Goal: Task Accomplishment & Management: Use online tool/utility

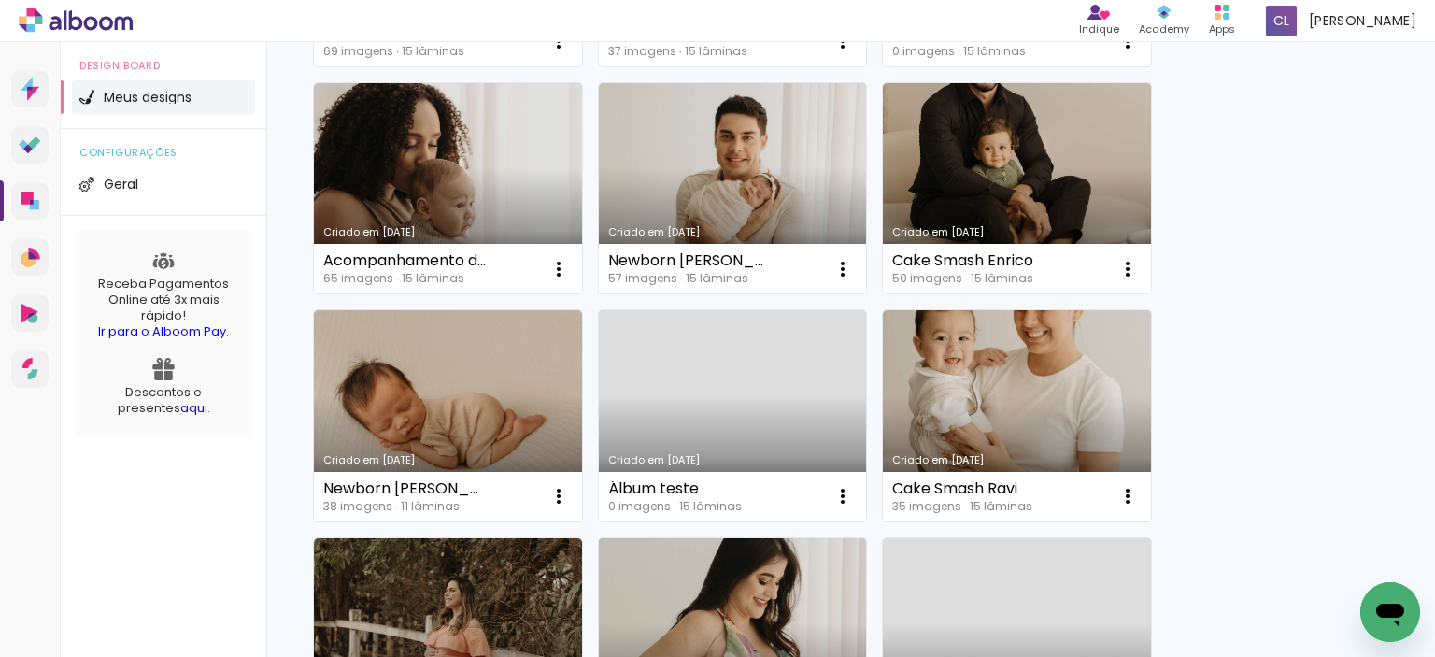
scroll to position [747, 0]
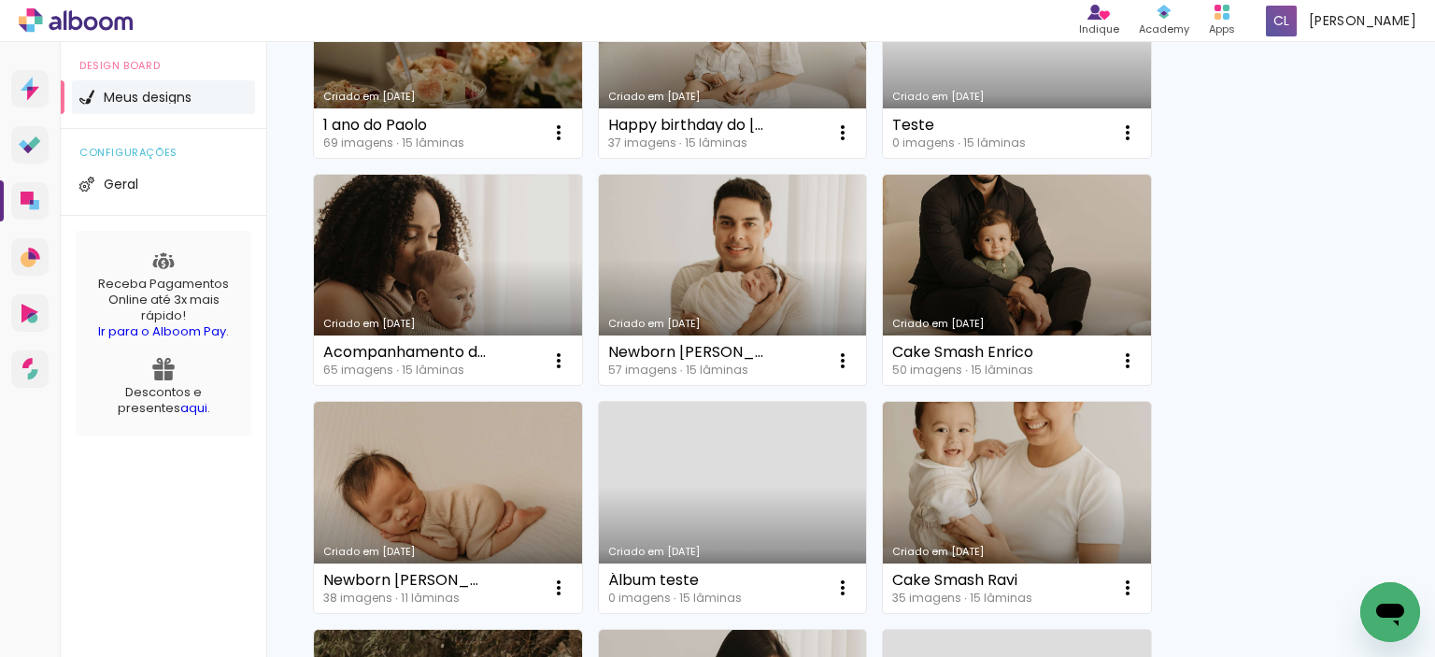
click at [696, 354] on div "Newborn [PERSON_NAME]" at bounding box center [689, 352] width 163 height 15
drag, startPoint x: 688, startPoint y: 350, endPoint x: 661, endPoint y: 352, distance: 26.2
click at [661, 352] on div "Newborn [PERSON_NAME]" at bounding box center [689, 352] width 163 height 15
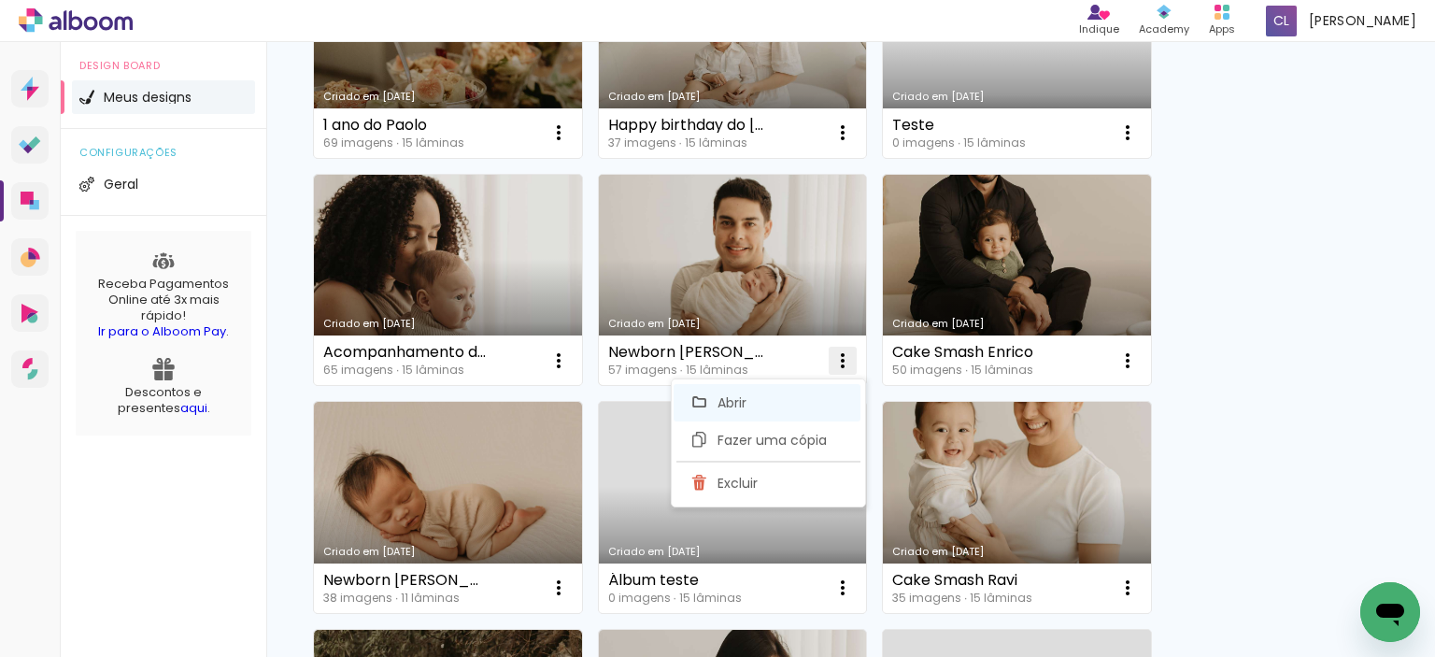
click at [753, 402] on paper-item "Abrir" at bounding box center [767, 402] width 187 height 37
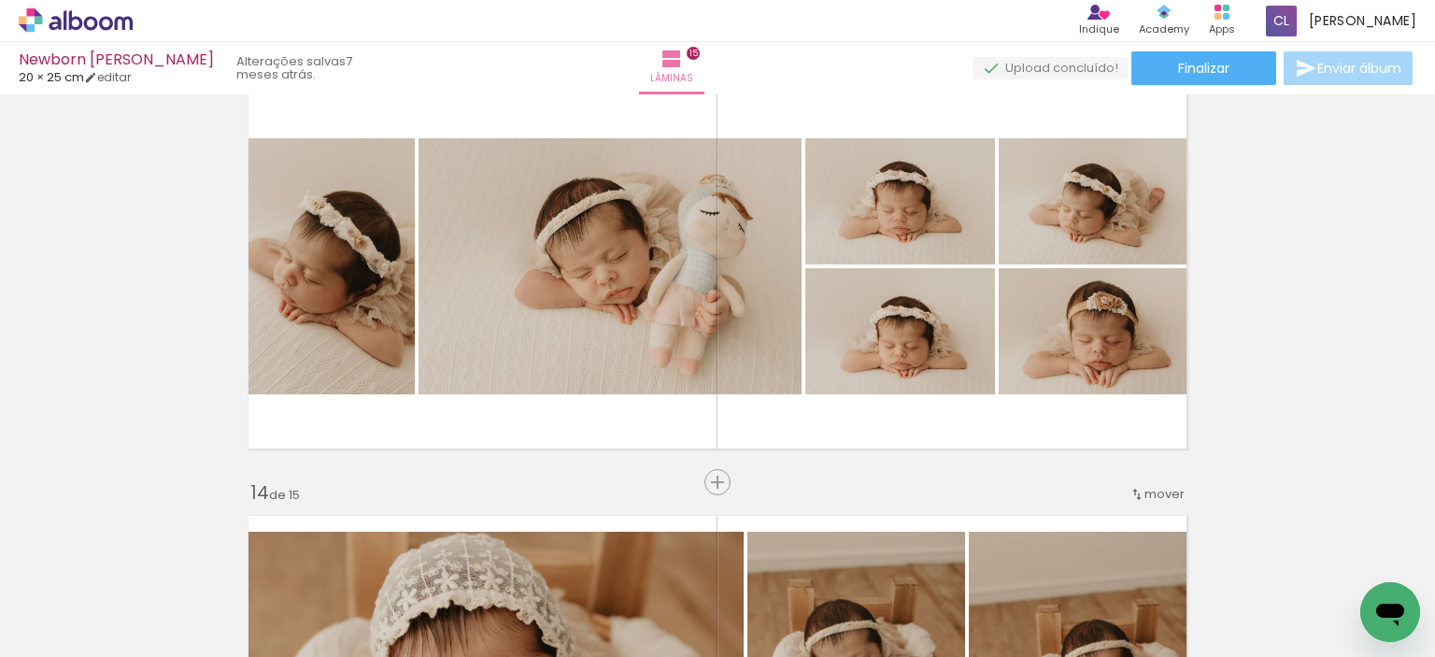
scroll to position [5325, 0]
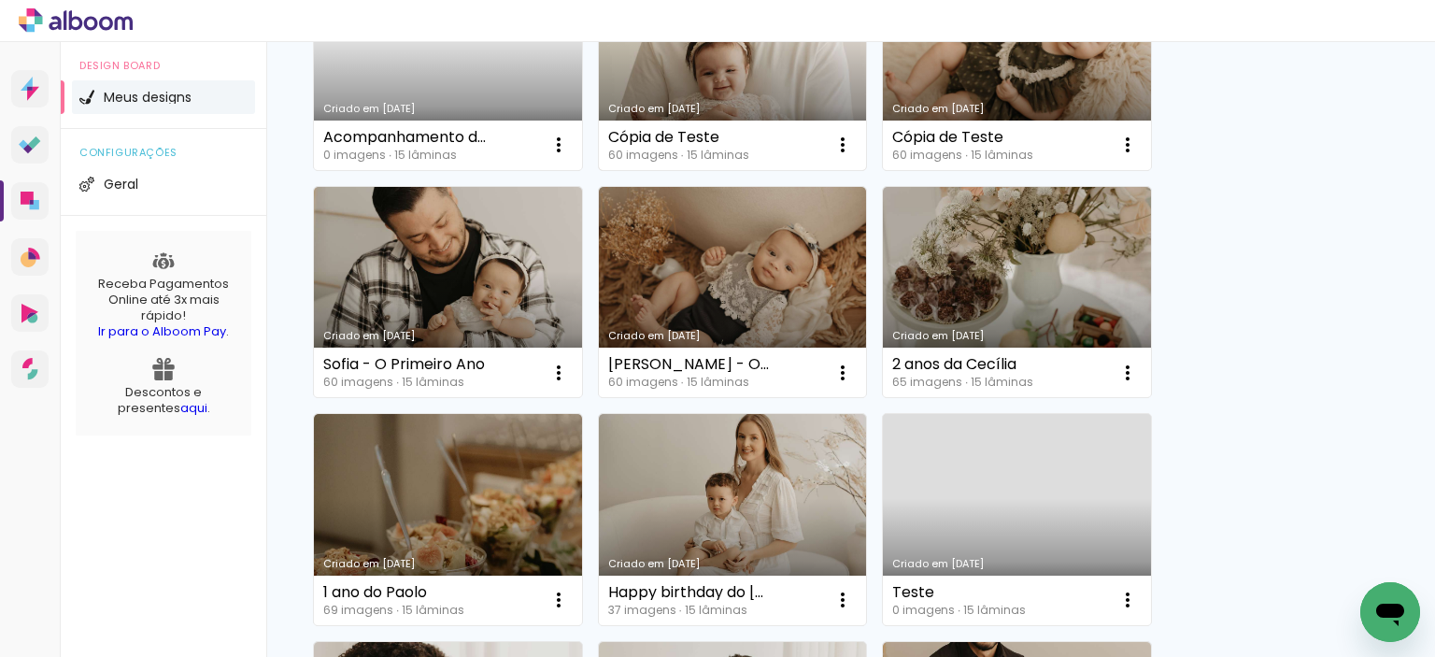
scroll to position [374, 0]
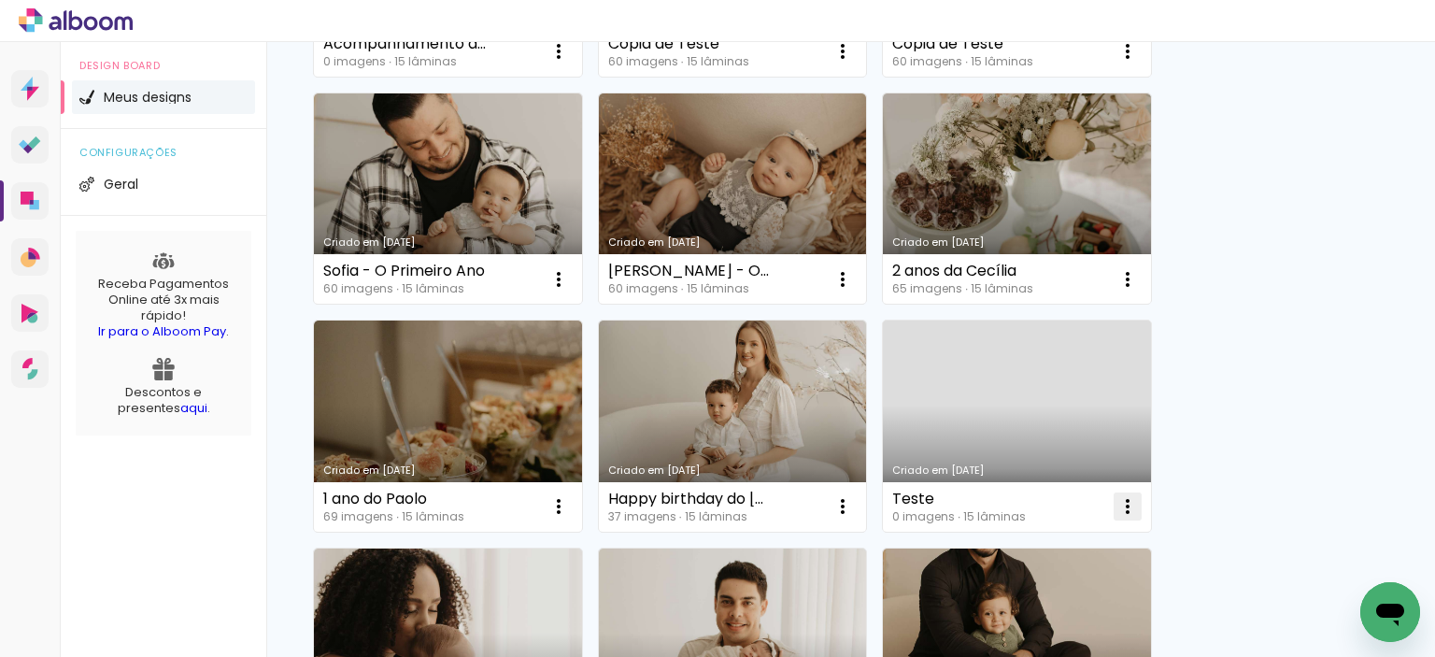
click at [570, 63] on iron-icon at bounding box center [558, 51] width 22 height 22
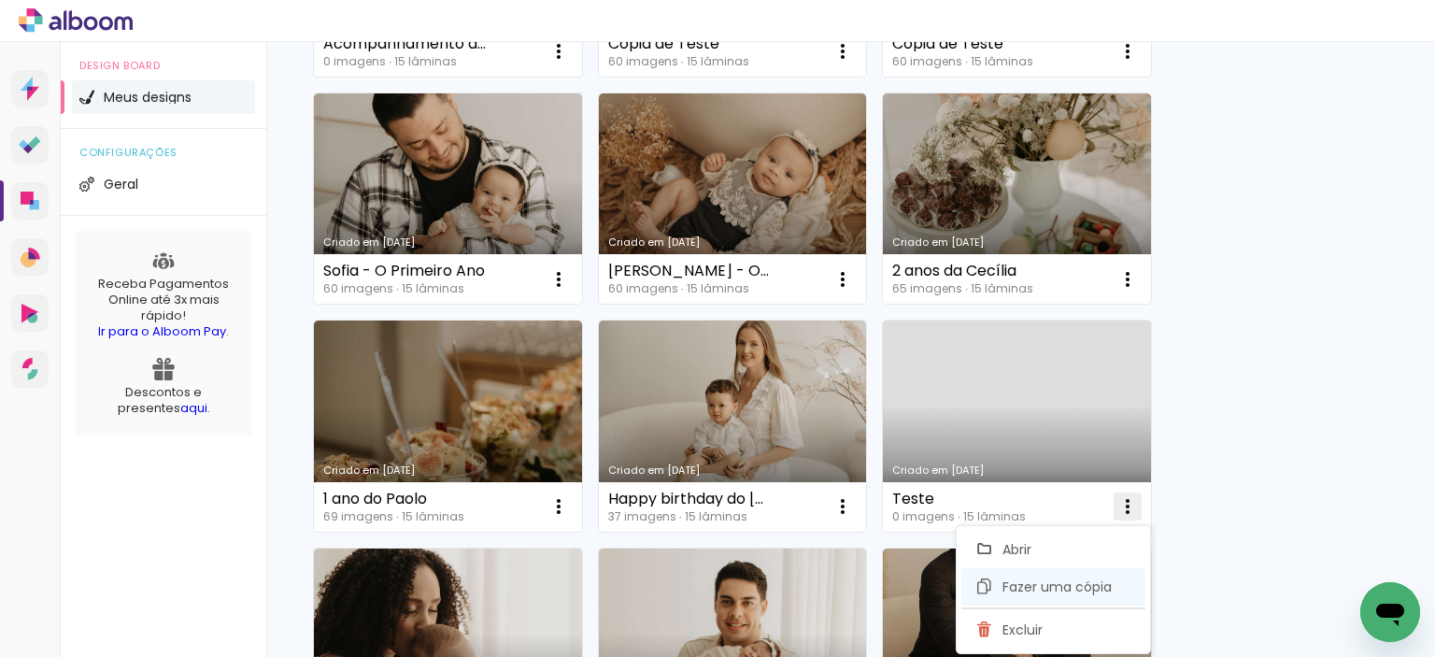
click at [1046, 585] on span "Fazer uma cópia" at bounding box center [1056, 586] width 109 height 13
type input "Cópia de Teste"
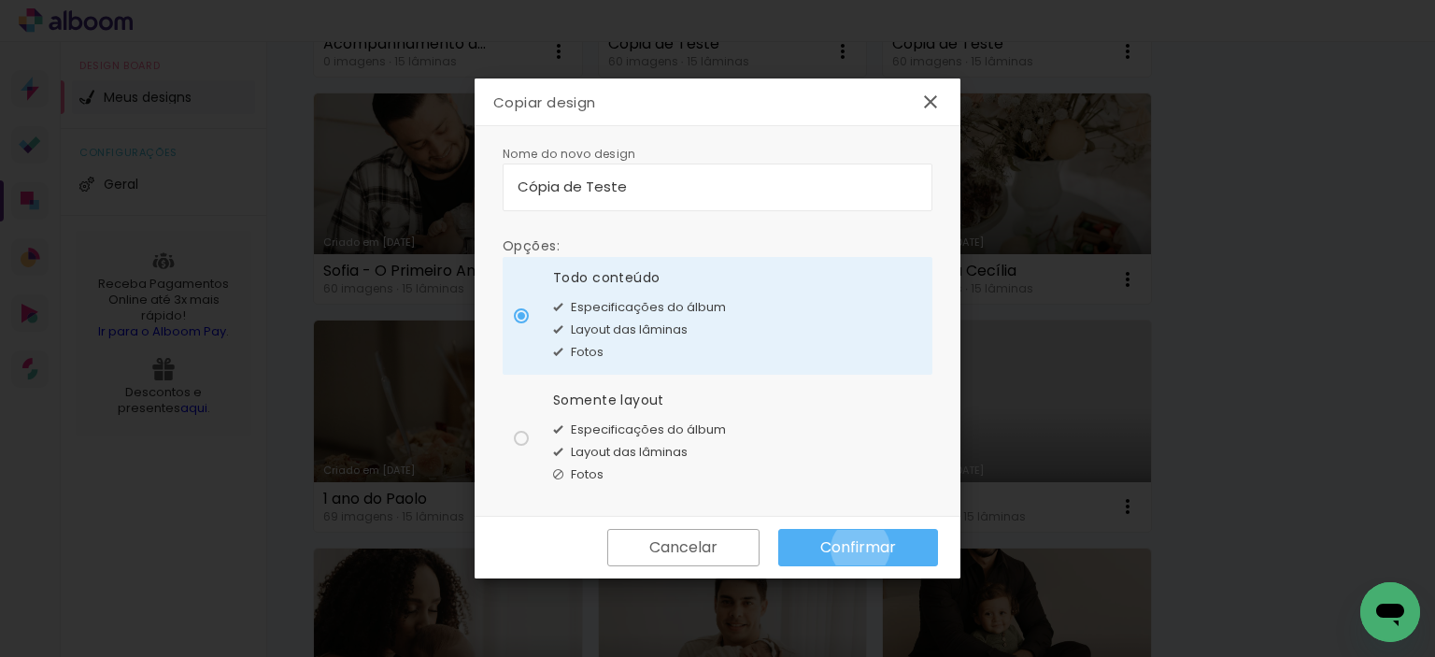
click at [0, 0] on slot "Confirmar" at bounding box center [0, 0] width 0 height 0
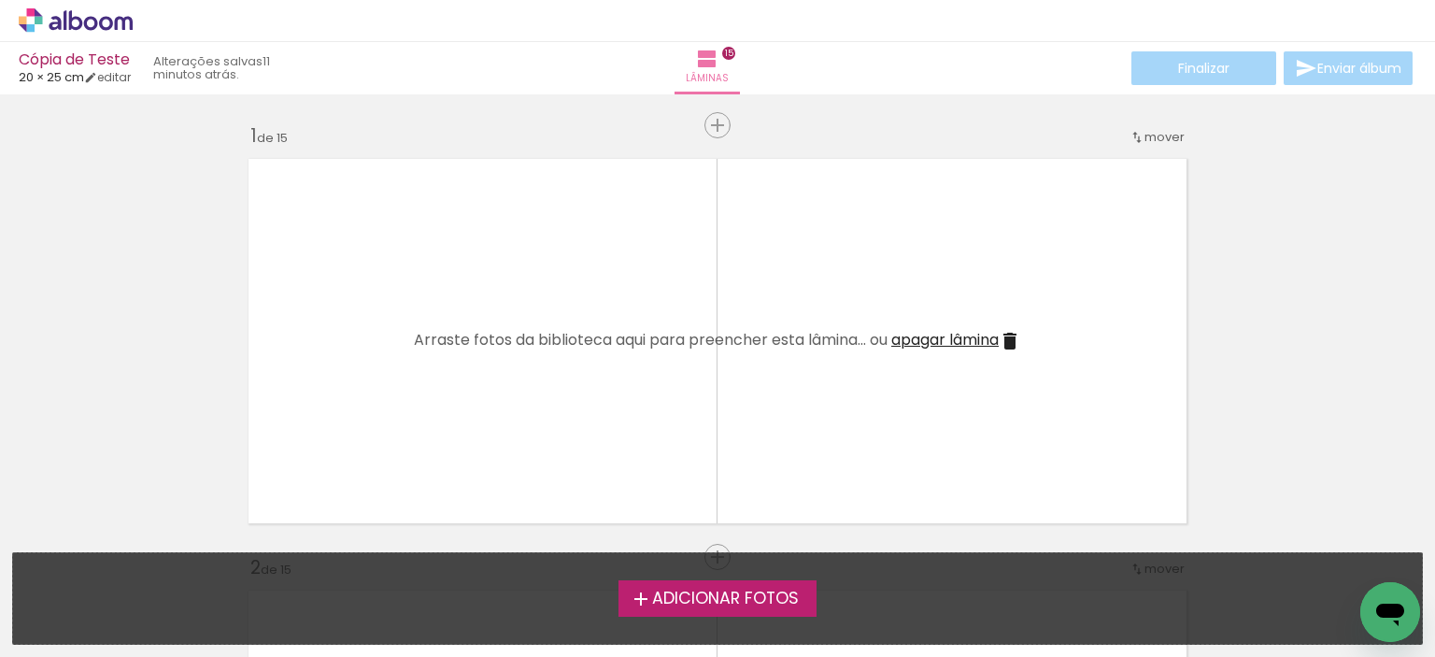
click at [790, 591] on span "Adicionar Fotos" at bounding box center [725, 598] width 147 height 17
click at [0, 0] on input "file" at bounding box center [0, 0] width 0 height 0
